Goal: Transaction & Acquisition: Purchase product/service

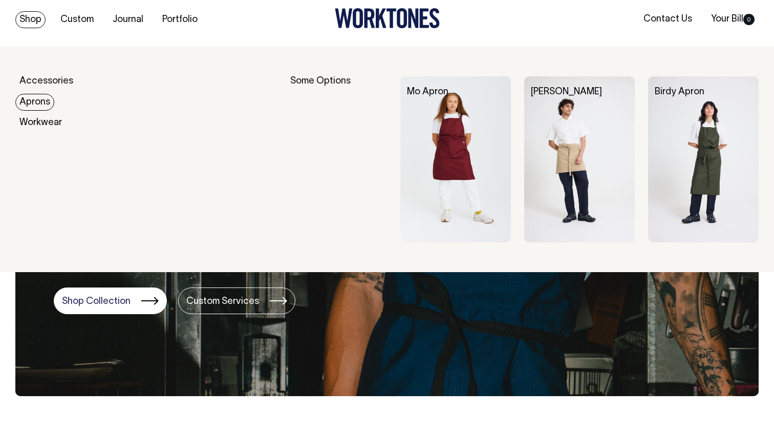
scroll to position [7, 0]
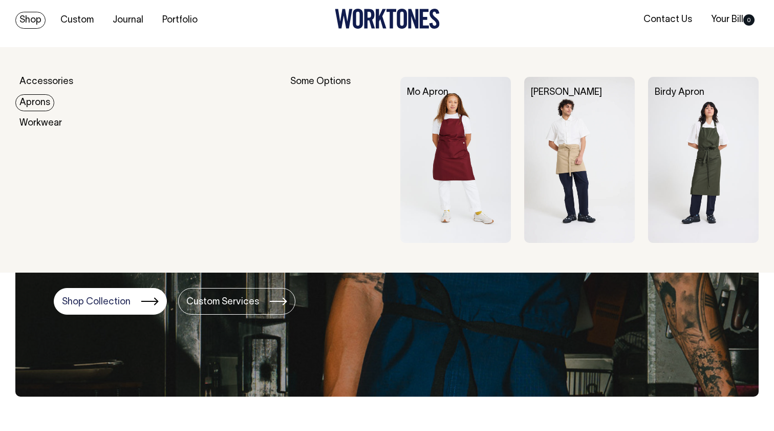
click at [38, 99] on link "Aprons" at bounding box center [34, 102] width 39 height 17
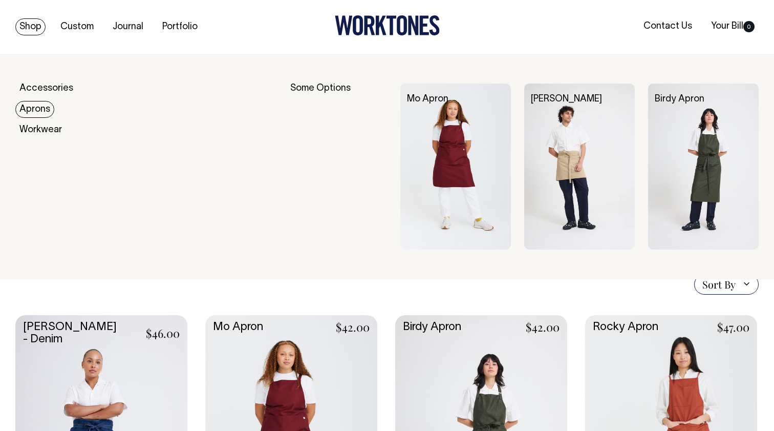
click at [40, 111] on link "Aprons" at bounding box center [34, 109] width 39 height 17
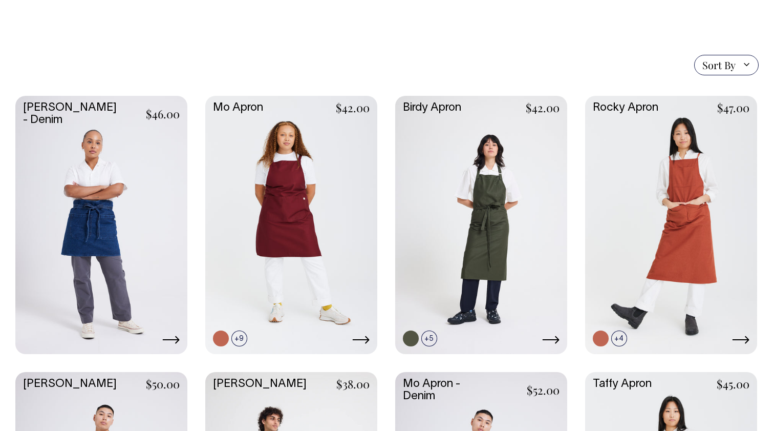
scroll to position [220, 0]
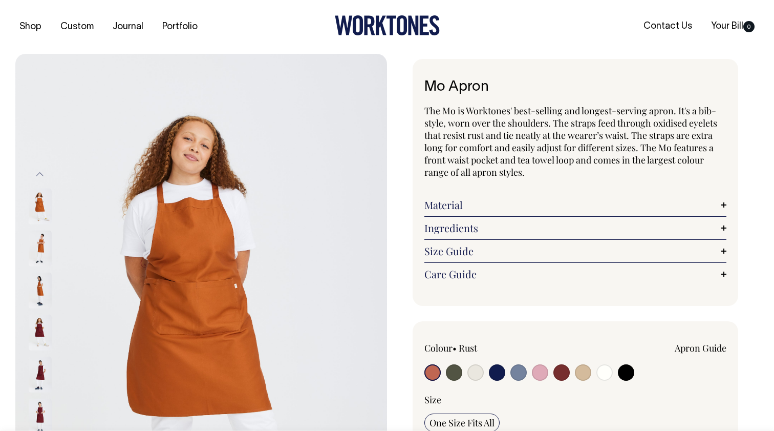
click at [452, 371] on input "radio" at bounding box center [454, 372] width 16 height 16
radio input "true"
select select "Olive"
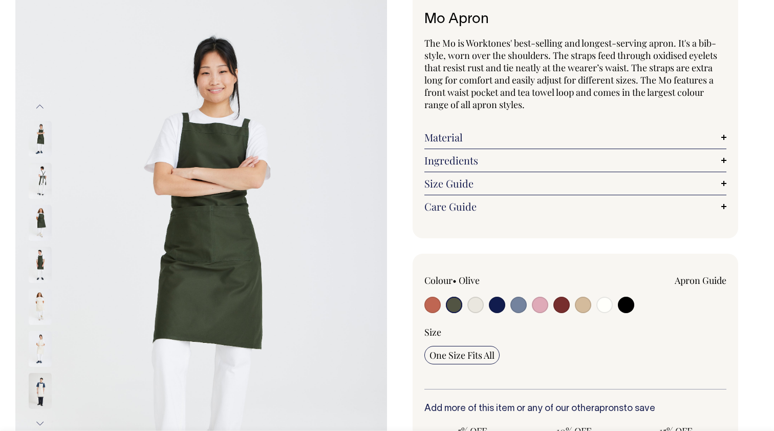
scroll to position [65, 0]
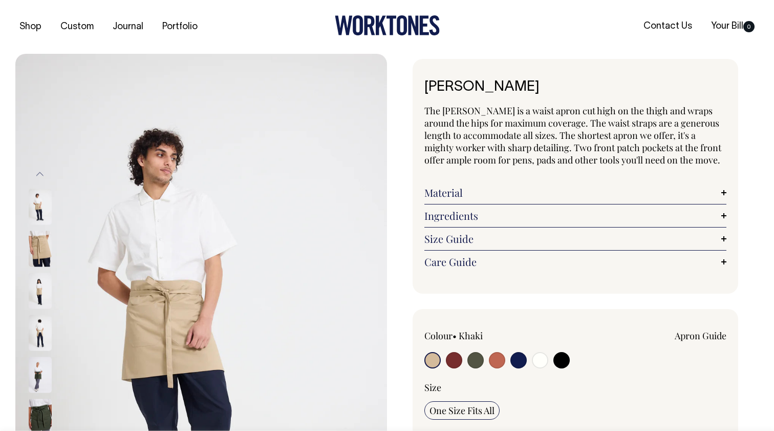
click at [476, 359] on input "radio" at bounding box center [476, 360] width 16 height 16
radio input "true"
radio input "false"
select select "Olive"
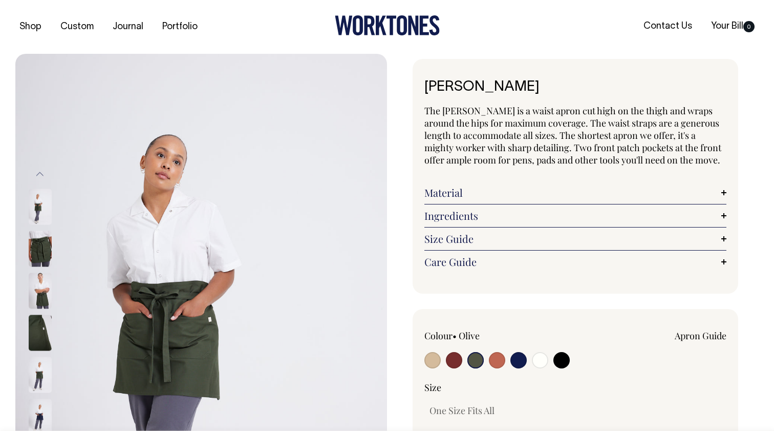
click at [38, 253] on img at bounding box center [40, 248] width 23 height 36
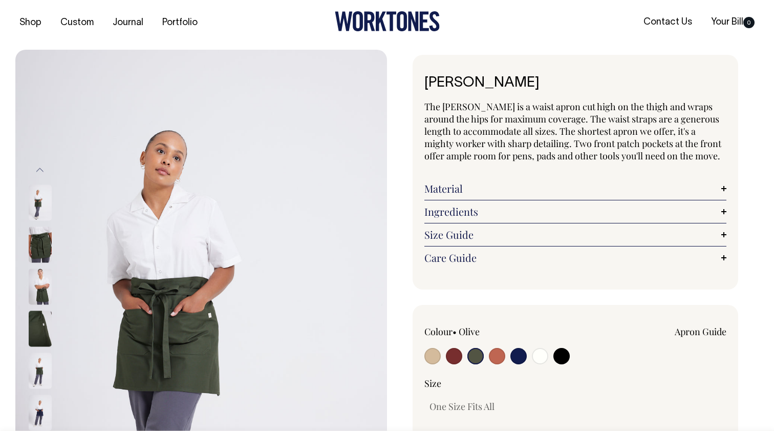
scroll to position [5, 0]
click at [661, 24] on link "Contact Us" at bounding box center [668, 21] width 57 height 17
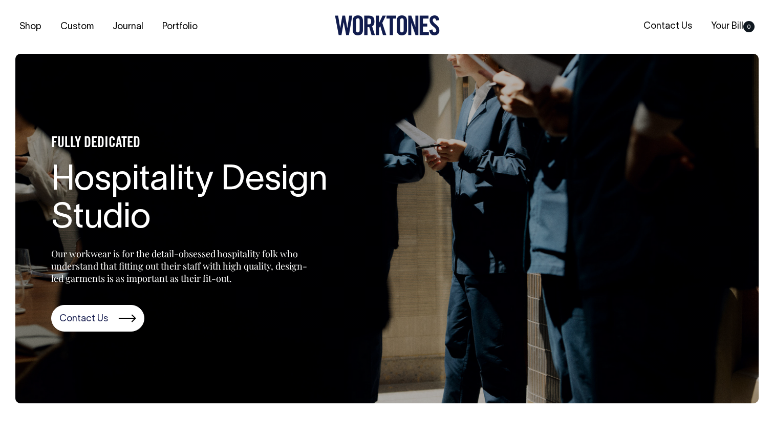
scroll to position [1, 0]
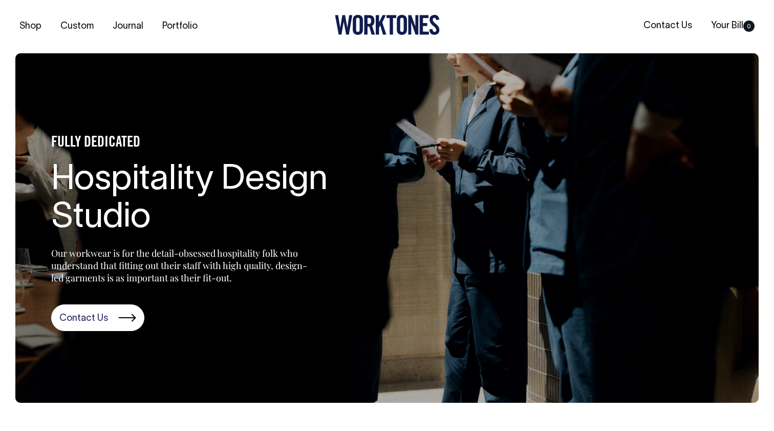
click at [637, 377] on section "FULLY DEDICATED Hospitality Design Studio Our workwear is for the detail-obsess…" at bounding box center [387, 227] width 744 height 349
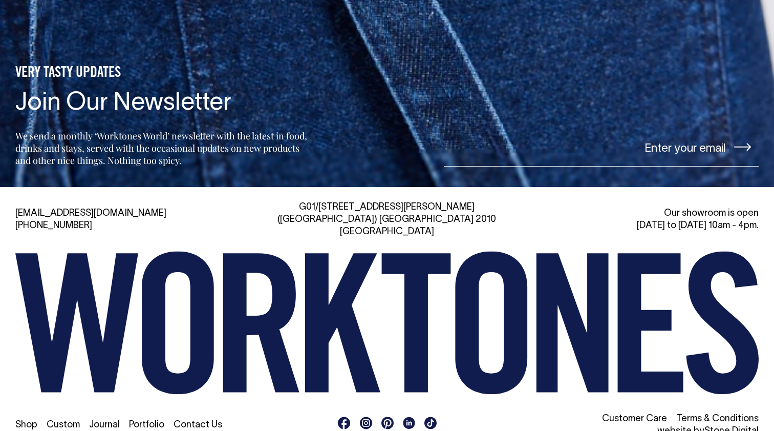
scroll to position [2283, 0]
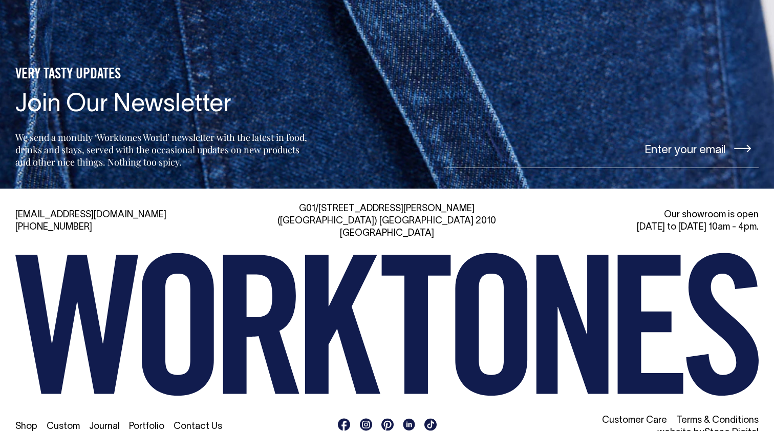
click at [218, 80] on div "VERY TASTY UPDATES Join Our Newsletter We send a monthly ‘Worktones World’ news…" at bounding box center [162, 117] width 295 height 102
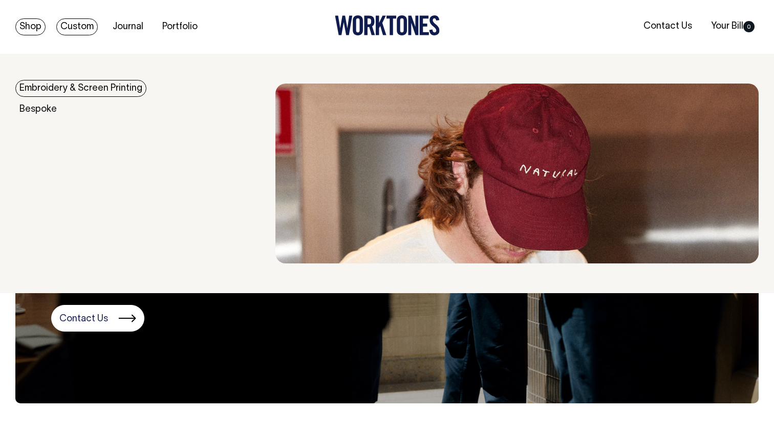
scroll to position [0, 0]
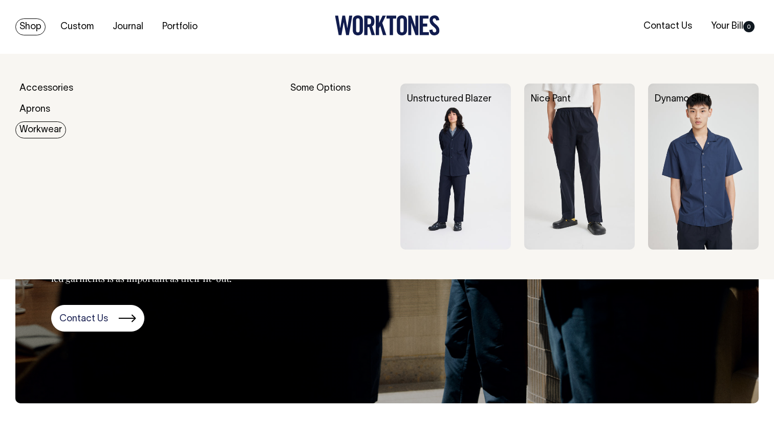
click at [32, 128] on link "Workwear" at bounding box center [40, 129] width 51 height 17
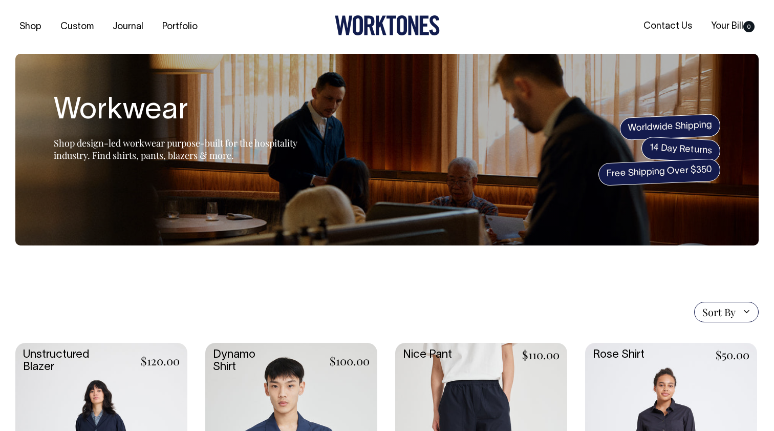
click at [469, 319] on div "Sort By Sort By Best selling Alphabetically, A-Z Alphabetically, Z-A Price, low…" at bounding box center [387, 312] width 744 height 20
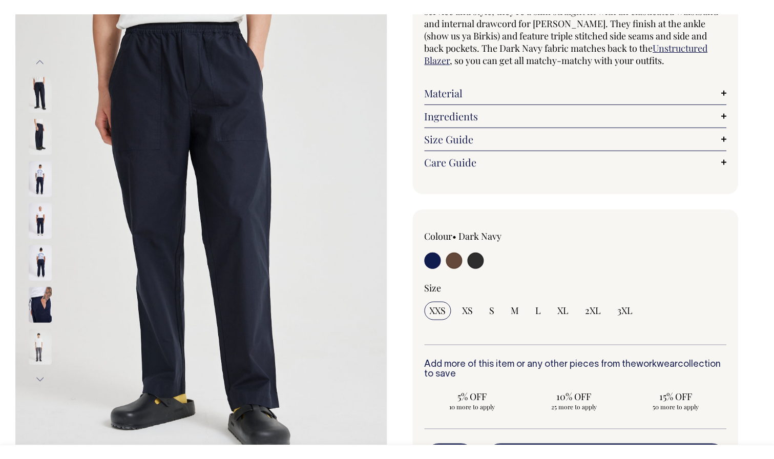
scroll to position [110, 0]
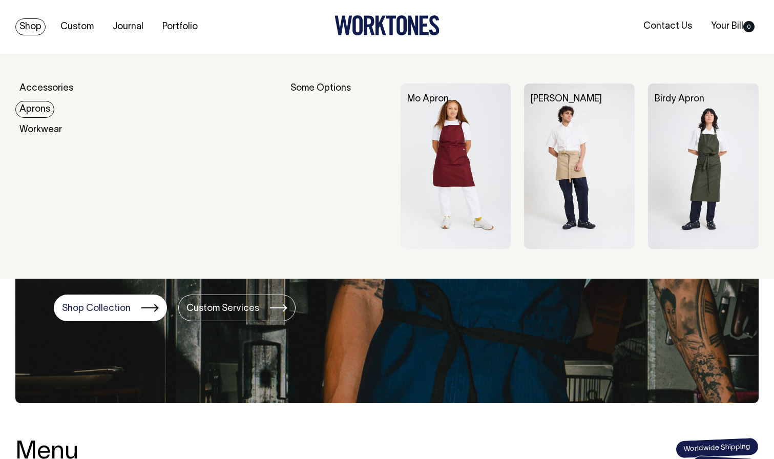
click at [45, 107] on link "Aprons" at bounding box center [34, 109] width 39 height 17
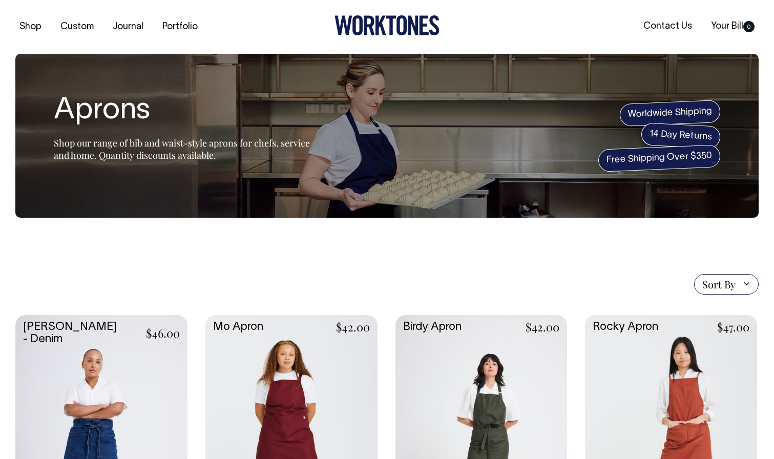
click at [404, 279] on div "Sort By Sort By Best selling Alphabetically, A-Z Alphabetically, Z-A Price, low…" at bounding box center [386, 284] width 743 height 20
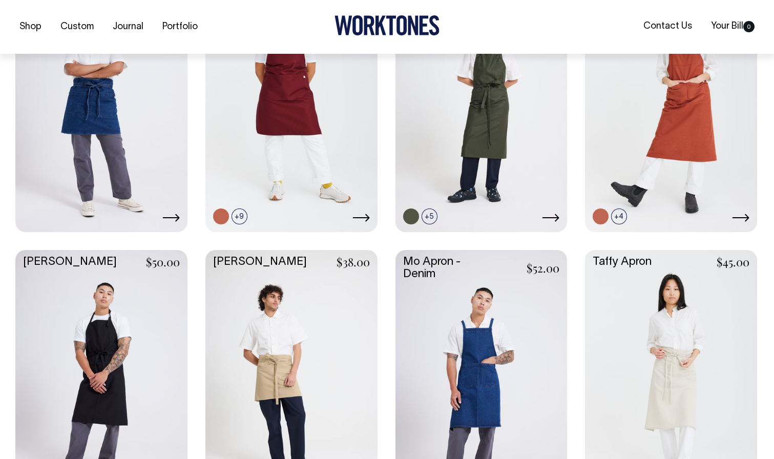
scroll to position [347, 0]
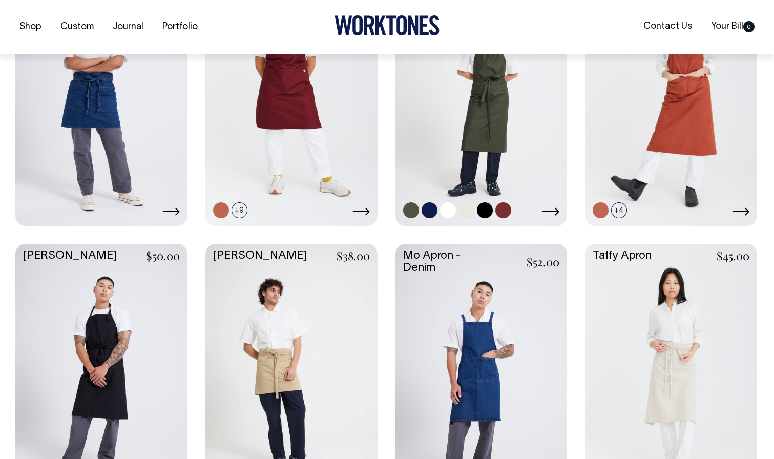
click at [482, 181] on link at bounding box center [481, 96] width 172 height 256
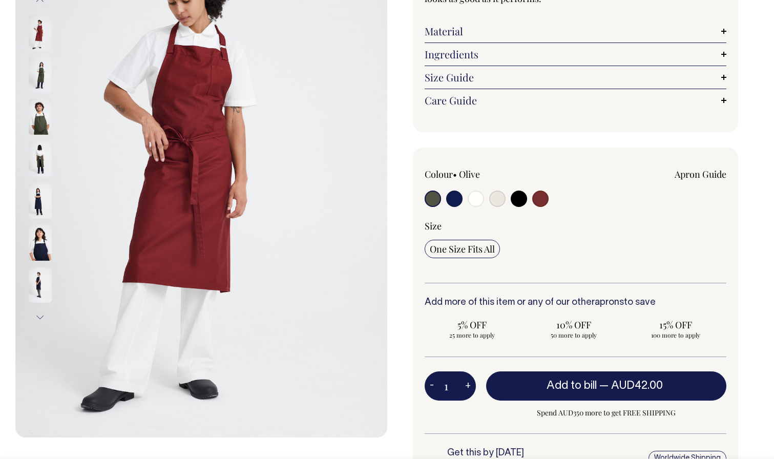
scroll to position [180, 0]
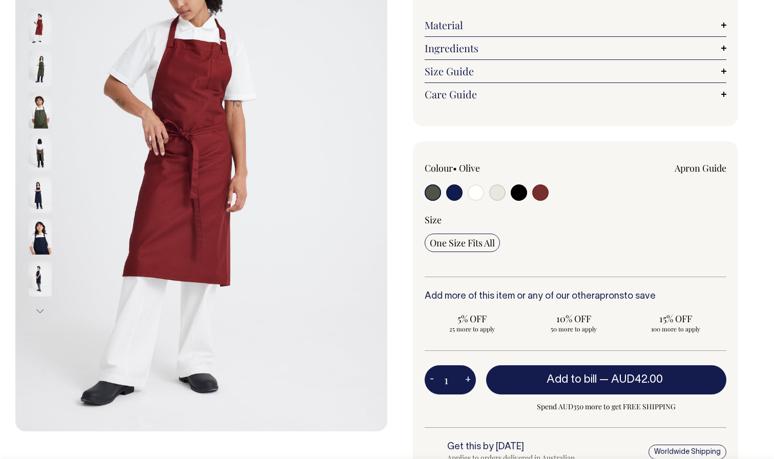
click at [501, 191] on input "radio" at bounding box center [497, 192] width 16 height 16
radio input "true"
select select "Natural"
